Goal: Information Seeking & Learning: Check status

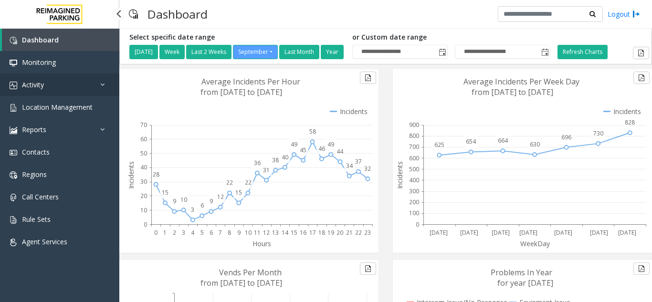
click at [54, 83] on link "Activity" at bounding box center [59, 85] width 119 height 22
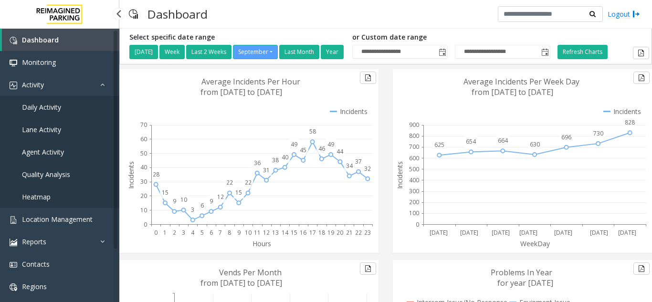
click at [65, 105] on link "Daily Activity" at bounding box center [59, 107] width 119 height 22
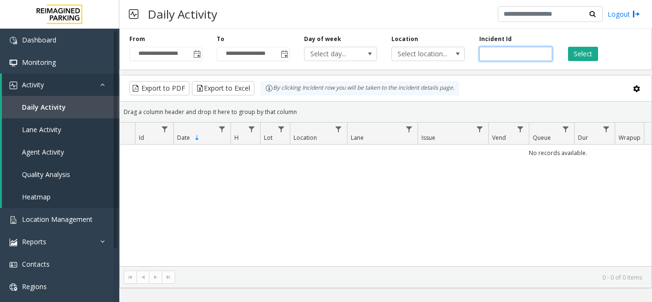
click at [499, 59] on input "number" at bounding box center [515, 54] width 73 height 14
paste input "*******"
type input "*******"
click at [591, 54] on button "Select" at bounding box center [583, 54] width 30 height 14
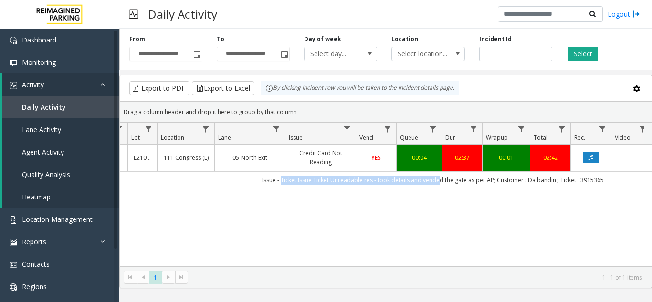
drag, startPoint x: 285, startPoint y: 178, endPoint x: 437, endPoint y: 188, distance: 152.1
click at [437, 188] on td "Issue - Ticket Issue Ticket Unreadable res - took details and vended the gate a…" at bounding box center [432, 179] width 861 height 17
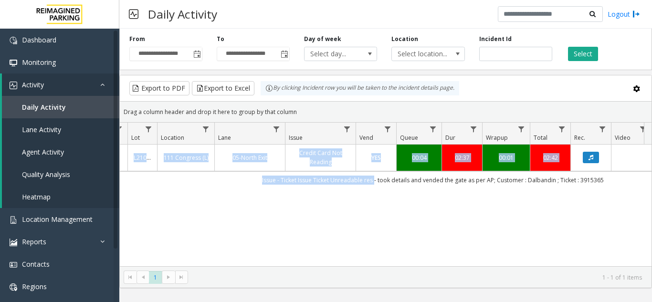
drag, startPoint x: 342, startPoint y: 222, endPoint x: 373, endPoint y: 182, distance: 50.0
click at [373, 182] on div "4070892 Sep 5, 2025 12:22:07 AM 0 L21066000 111 Congress (L) 05-North Exit Cred…" at bounding box center [386, 206] width 532 height 122
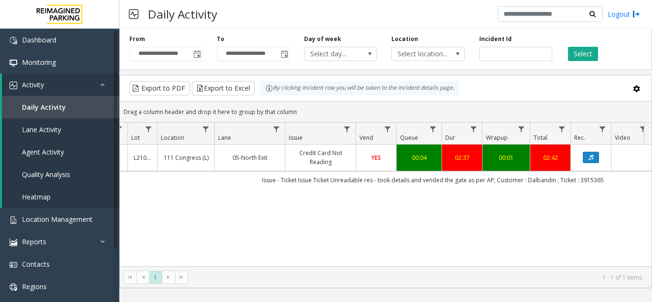
click at [407, 181] on td "Issue - Ticket Issue Ticket Unreadable res - took details and vended the gate a…" at bounding box center [432, 179] width 861 height 17
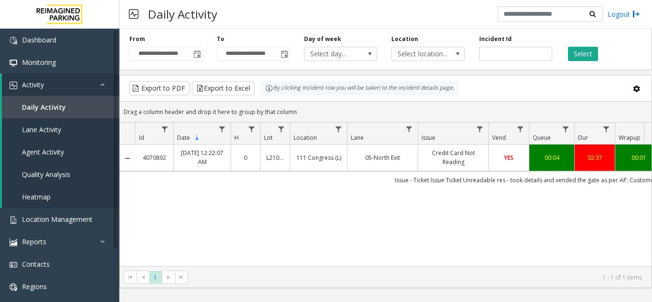
scroll to position [0, 133]
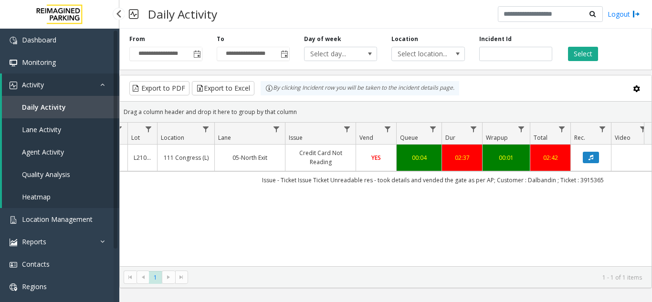
click at [89, 107] on link "Daily Activity" at bounding box center [60, 107] width 117 height 22
click at [590, 55] on button "Select" at bounding box center [583, 54] width 30 height 14
drag, startPoint x: 512, startPoint y: 61, endPoint x: 433, endPoint y: 63, distance: 78.3
click at [433, 63] on div "**********" at bounding box center [385, 47] width 533 height 45
click at [583, 61] on div "**********" at bounding box center [385, 47] width 533 height 45
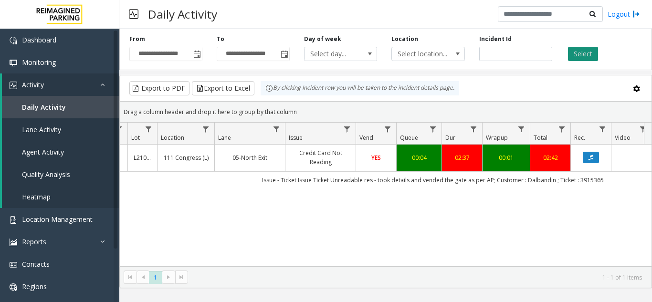
click at [579, 58] on button "Select" at bounding box center [583, 54] width 30 height 14
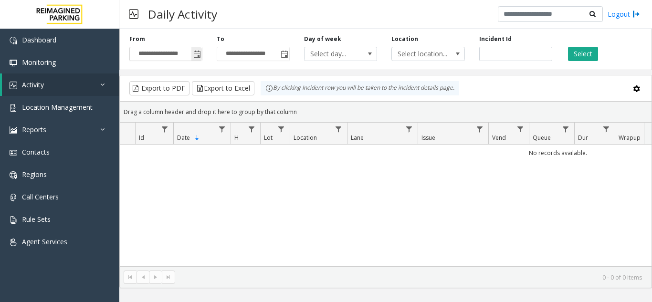
click at [195, 54] on span "Toggle popup" at bounding box center [197, 55] width 8 height 8
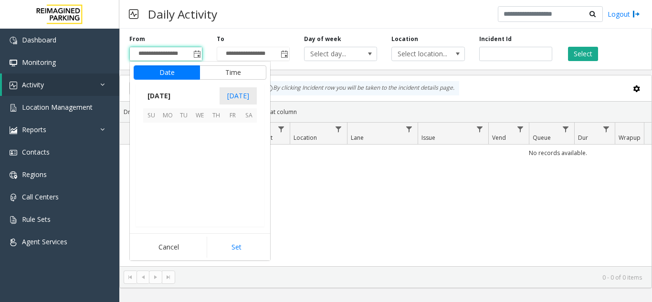
scroll to position [171332, 0]
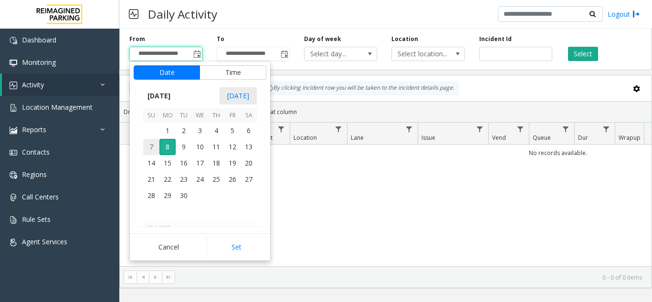
click at [154, 150] on span "7" at bounding box center [151, 147] width 16 height 16
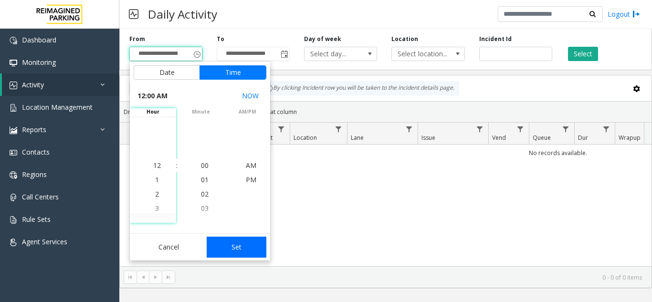
click at [241, 251] on button "Set" at bounding box center [237, 247] width 60 height 21
type input "**********"
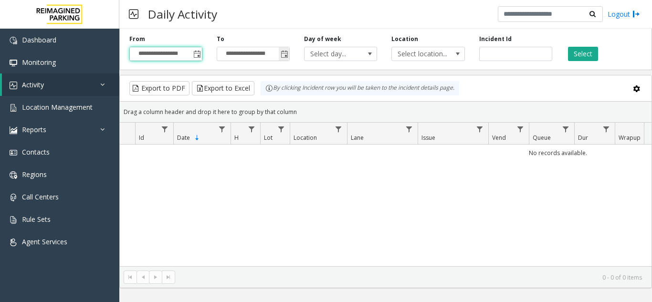
click at [282, 56] on span "Toggle popup" at bounding box center [285, 55] width 8 height 8
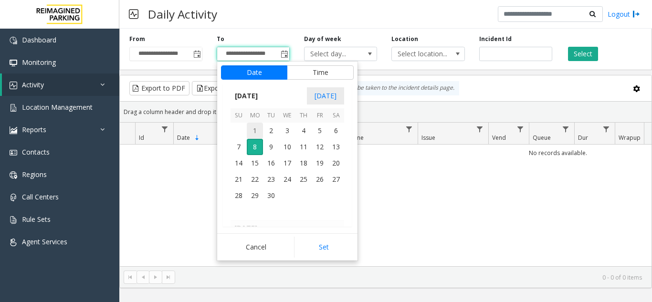
scroll to position [14, 0]
click at [259, 148] on span "8" at bounding box center [255, 147] width 16 height 16
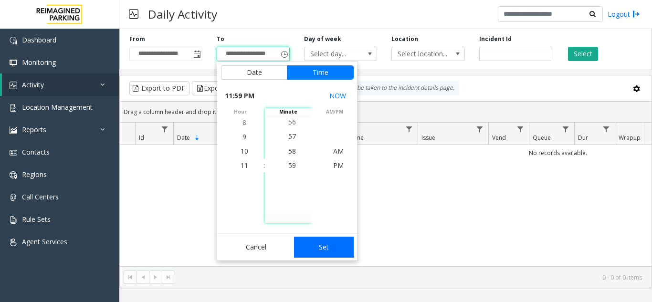
click at [323, 245] on button "Set" at bounding box center [324, 247] width 60 height 21
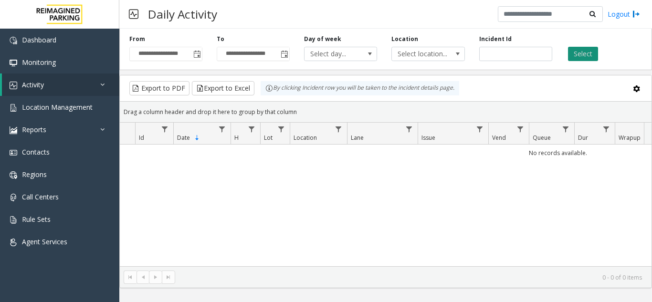
click at [579, 57] on button "Select" at bounding box center [583, 54] width 30 height 14
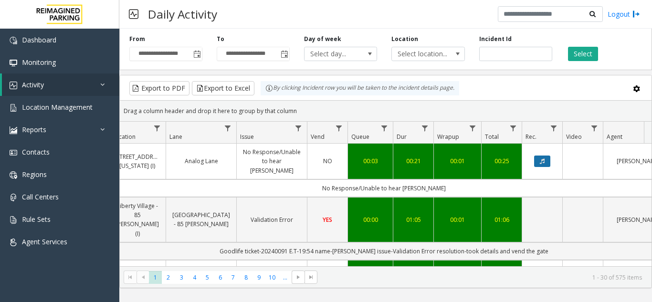
click at [540, 160] on button "Data table" at bounding box center [542, 161] width 16 height 11
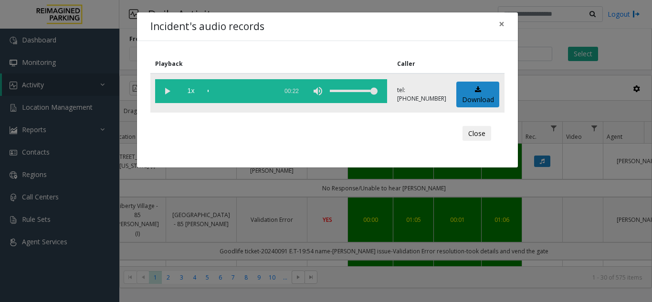
click at [167, 88] on vg-play-pause at bounding box center [167, 91] width 24 height 24
click at [503, 27] on span "×" at bounding box center [502, 23] width 6 height 13
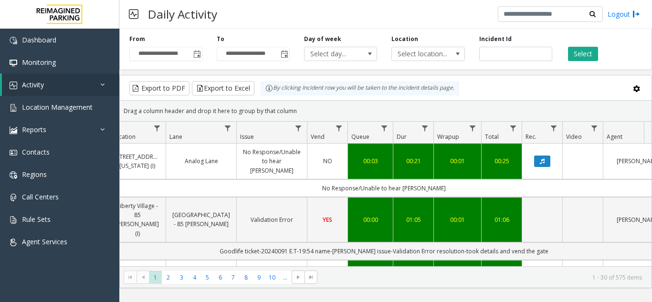
click at [538, 277] on button "Data table" at bounding box center [542, 282] width 16 height 11
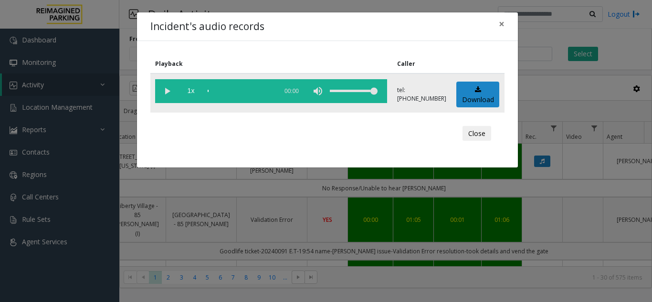
click at [172, 91] on vg-play-pause at bounding box center [167, 91] width 24 height 24
click at [504, 26] on span "×" at bounding box center [502, 23] width 6 height 13
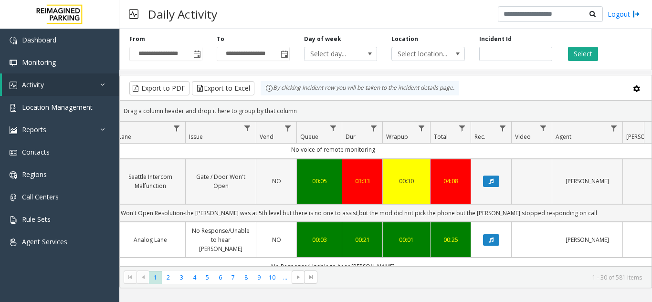
scroll to position [286, 232]
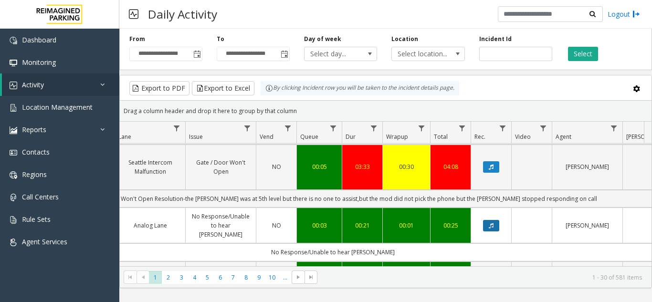
click at [485, 220] on button "Data table" at bounding box center [491, 225] width 16 height 11
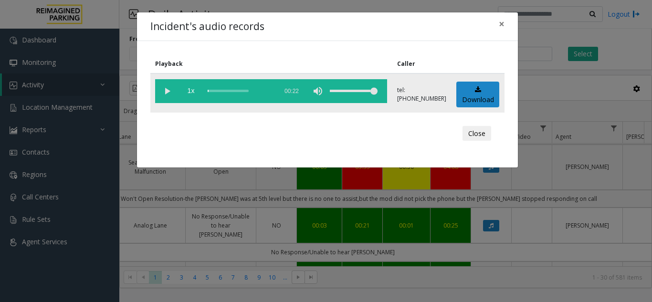
click at [170, 89] on vg-play-pause at bounding box center [167, 91] width 24 height 24
click at [556, 27] on div "Incident's audio records × Playback Caller 1x 00:22 tel:[PHONE_NUMBER] Download…" at bounding box center [326, 151] width 652 height 302
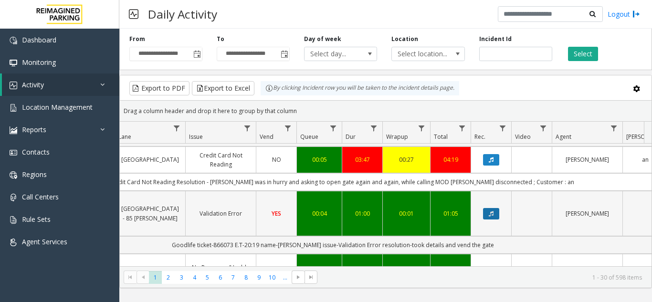
scroll to position [143, 232]
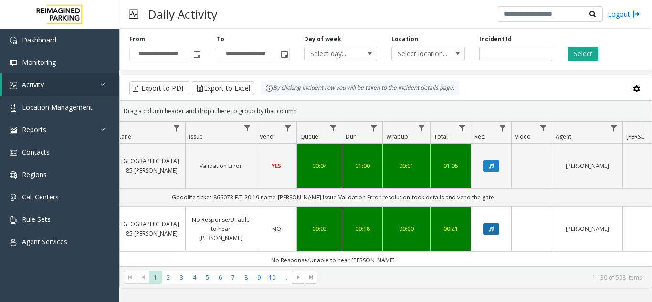
click at [491, 223] on button "Data table" at bounding box center [491, 228] width 16 height 11
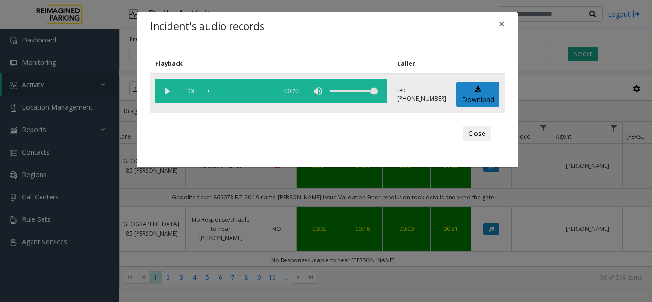
drag, startPoint x: 149, startPoint y: 84, endPoint x: 155, endPoint y: 86, distance: 5.8
click at [151, 84] on div "Playback Caller 1x 00:20 tel:[PHONE_NUMBER] Download Close" at bounding box center [327, 104] width 381 height 127
click at [168, 94] on vg-play-pause at bounding box center [167, 91] width 24 height 24
click at [503, 21] on span "×" at bounding box center [502, 23] width 6 height 13
